Goal: Information Seeking & Learning: Learn about a topic

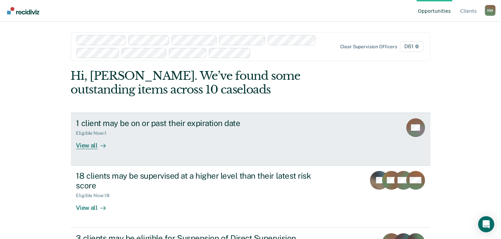
click at [223, 142] on div "1 client may be on or past their expiration date Eligible Now : 1 View all" at bounding box center [202, 133] width 252 height 31
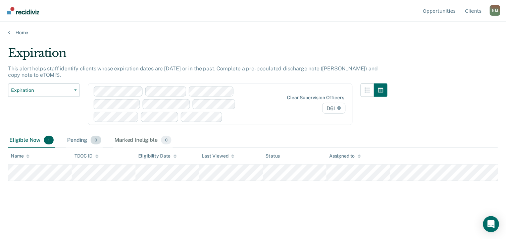
click at [82, 140] on div "Pending 0" at bounding box center [84, 140] width 37 height 15
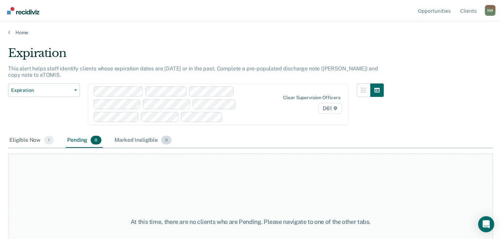
click at [130, 136] on div "Marked Ineligible 0" at bounding box center [143, 140] width 60 height 15
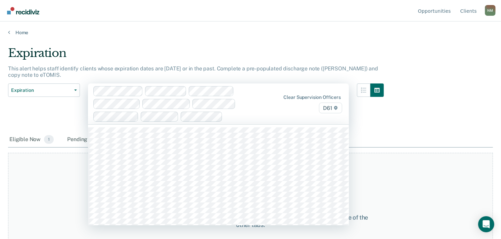
click at [246, 114] on div at bounding box center [246, 117] width 43 height 8
type input "lu"
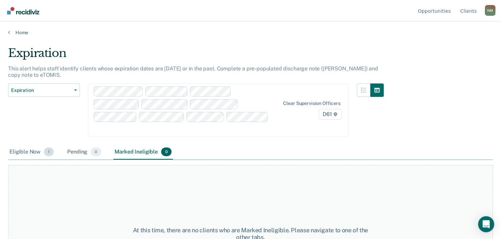
click at [19, 154] on div "Eligible Now 1" at bounding box center [31, 152] width 47 height 15
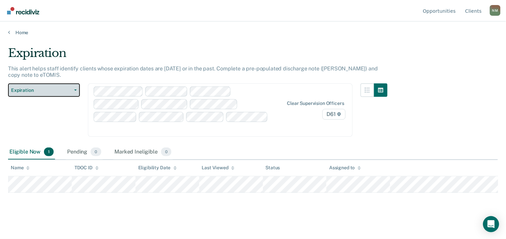
click at [55, 88] on span "Expiration" at bounding box center [41, 91] width 60 height 6
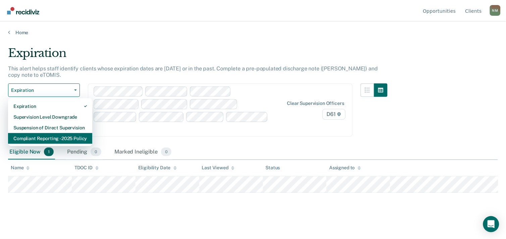
click at [78, 135] on div "Compliant Reporting - 2025 Policy" at bounding box center [50, 138] width 74 height 11
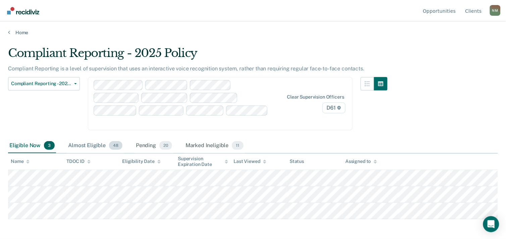
click at [88, 142] on div "Almost Eligible 48" at bounding box center [95, 146] width 57 height 15
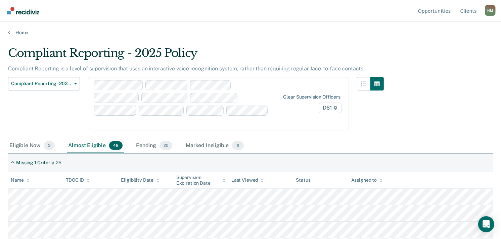
click at [28, 180] on icon at bounding box center [27, 181] width 3 height 4
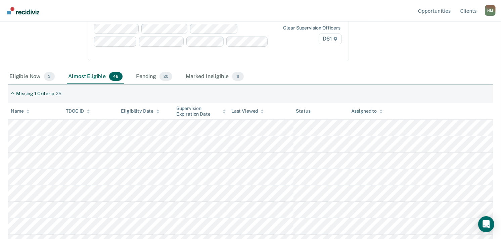
scroll to position [75, 0]
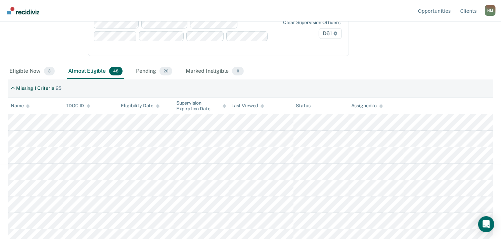
click at [382, 108] on icon at bounding box center [380, 106] width 3 height 4
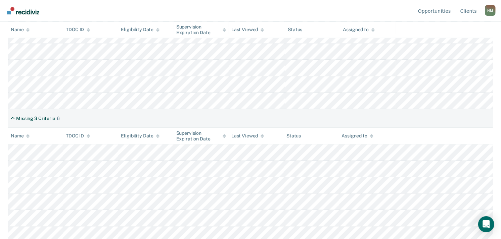
scroll to position [808, 0]
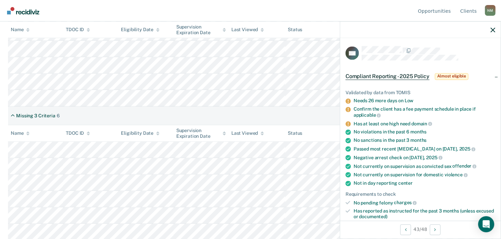
click at [328, 130] on th "Status" at bounding box center [312, 134] width 55 height 16
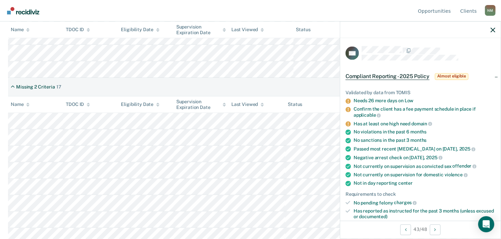
scroll to position [510, 0]
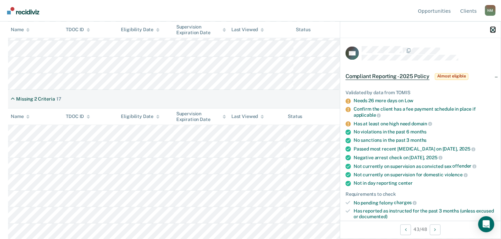
drag, startPoint x: 491, startPoint y: 28, endPoint x: 462, endPoint y: 61, distance: 44.0
click at [491, 29] on icon "button" at bounding box center [492, 30] width 5 height 5
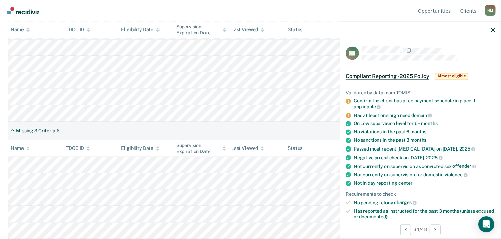
scroll to position [808, 0]
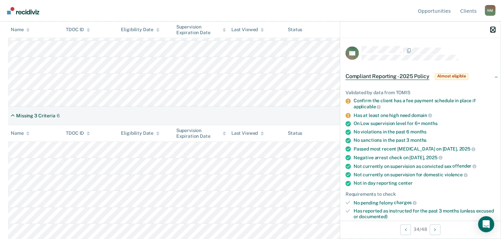
drag, startPoint x: 491, startPoint y: 29, endPoint x: 489, endPoint y: 33, distance: 4.2
click at [491, 29] on icon "button" at bounding box center [492, 30] width 5 height 5
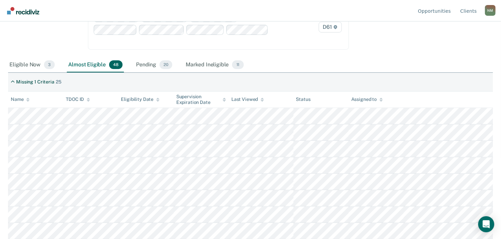
scroll to position [76, 0]
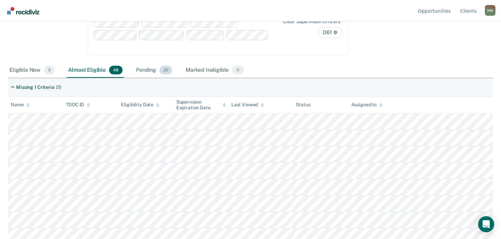
click at [158, 73] on div "Pending 20" at bounding box center [154, 70] width 39 height 15
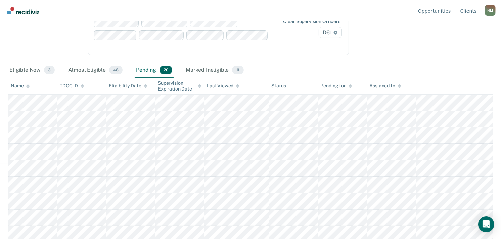
click at [383, 83] on div "Assigned to" at bounding box center [386, 86] width 32 height 6
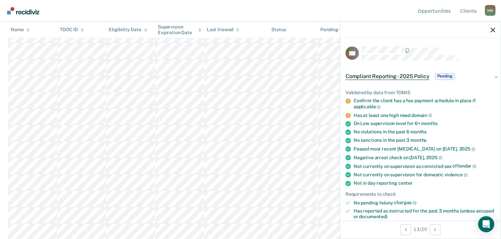
scroll to position [222, 0]
drag, startPoint x: 492, startPoint y: 29, endPoint x: 475, endPoint y: 40, distance: 20.8
click at [492, 29] on icon "button" at bounding box center [492, 30] width 5 height 5
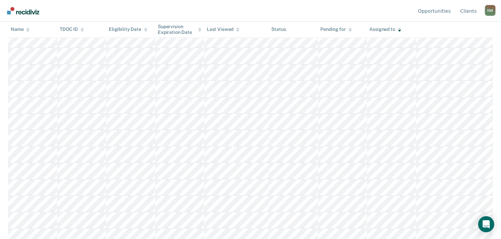
scroll to position [0, 0]
